Goal: Information Seeking & Learning: Learn about a topic

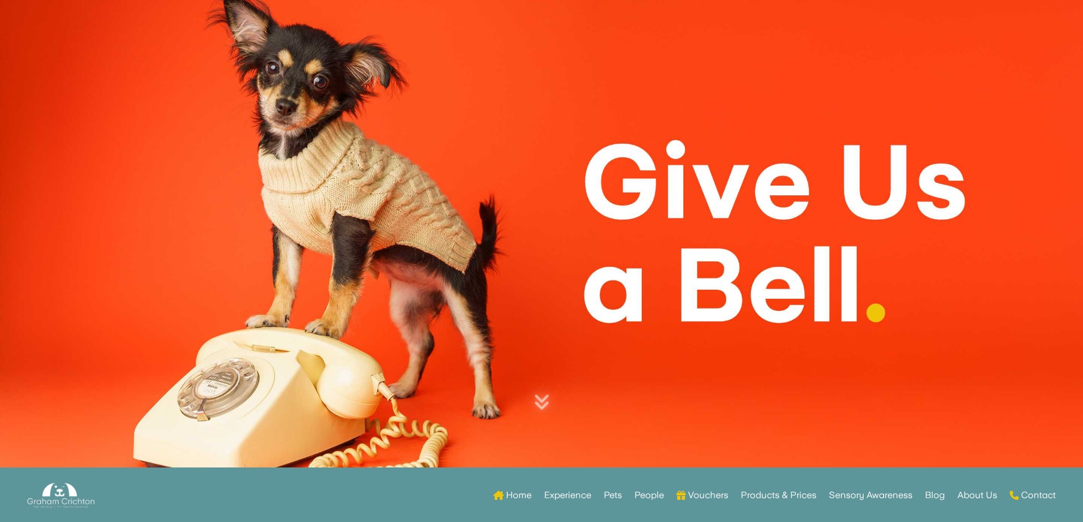
scroll to position [284, 0]
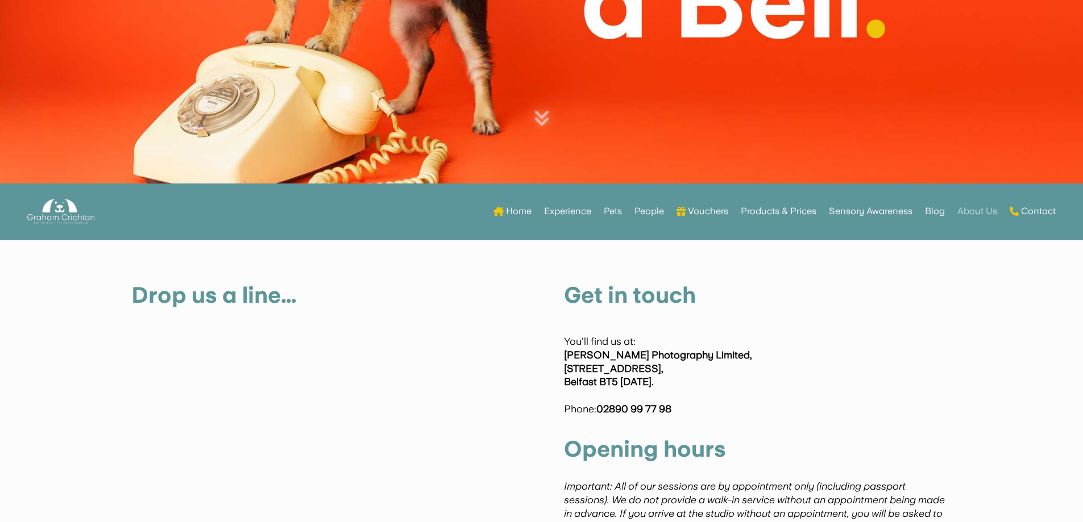
click at [969, 210] on link "About Us" at bounding box center [977, 211] width 40 height 44
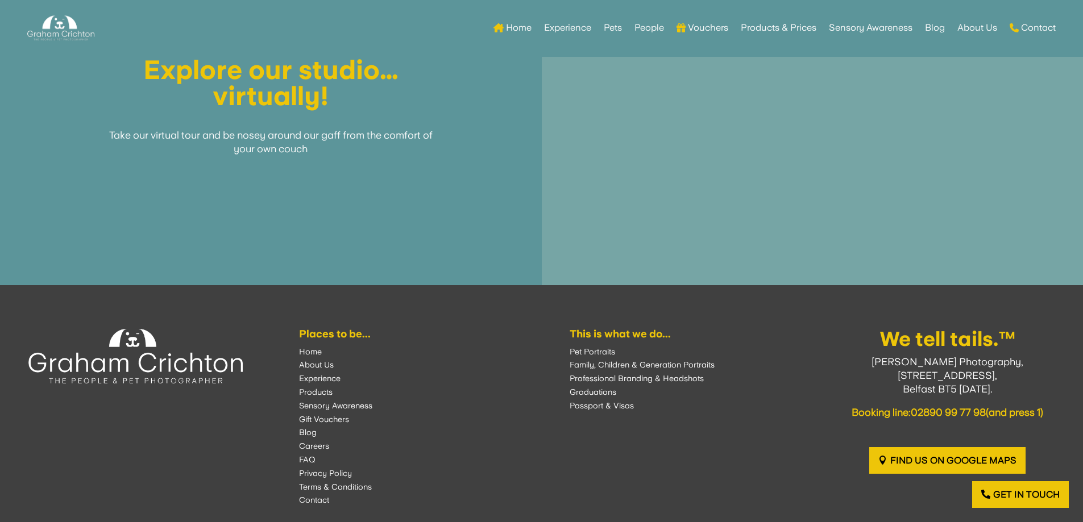
scroll to position [1819, 0]
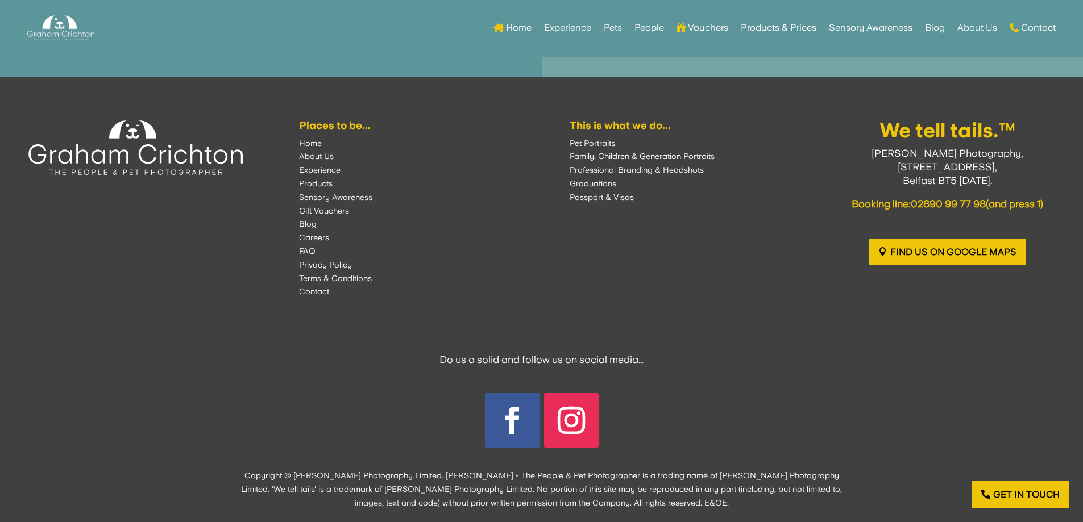
click at [308, 251] on font "FAQ" at bounding box center [307, 251] width 16 height 9
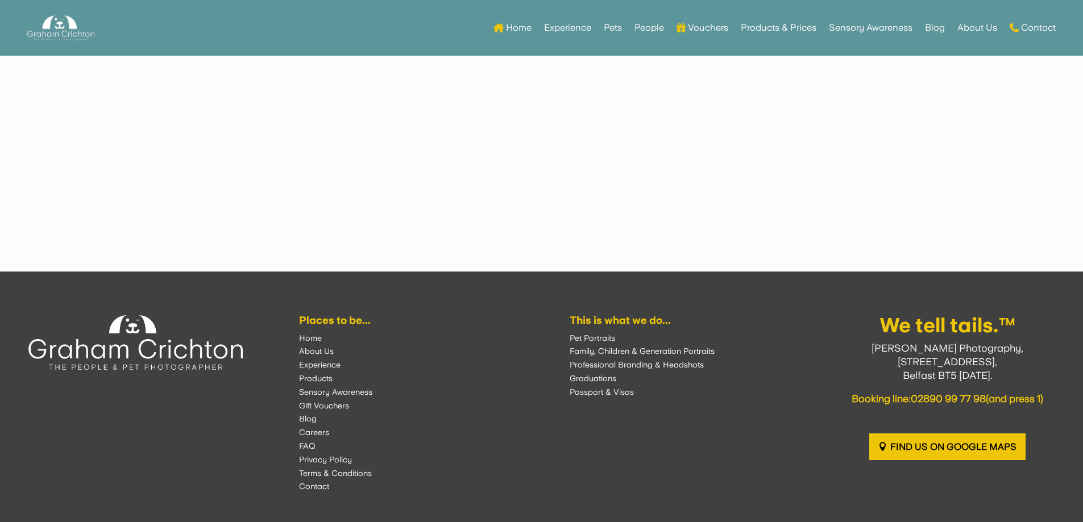
scroll to position [1421, 0]
